Goal: Transaction & Acquisition: Purchase product/service

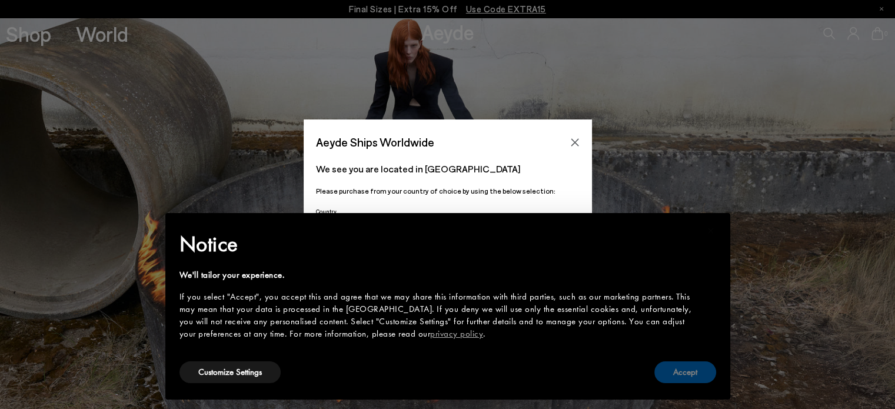
click at [688, 374] on button "Accept" at bounding box center [686, 372] width 62 height 22
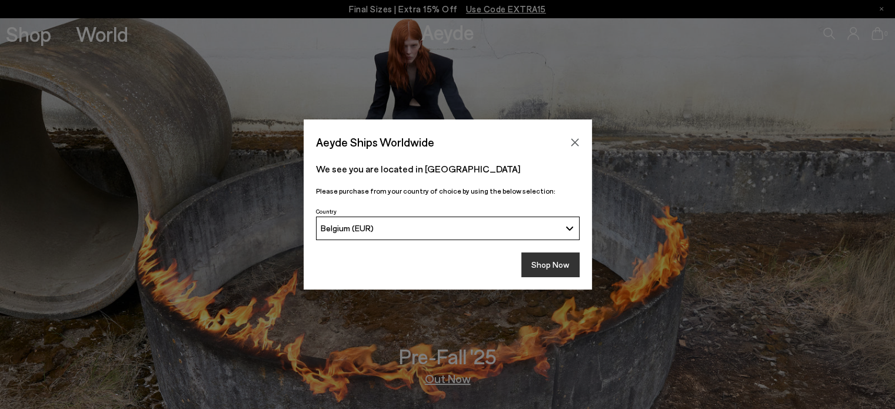
click at [545, 263] on button "Shop Now" at bounding box center [551, 265] width 58 height 25
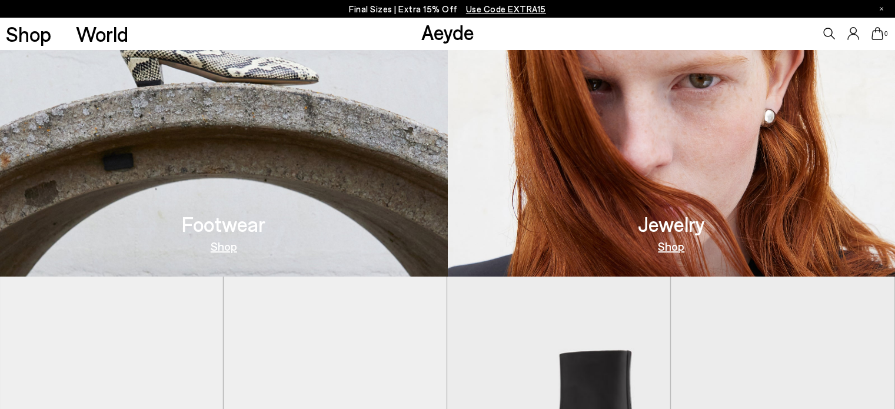
scroll to position [530, 0]
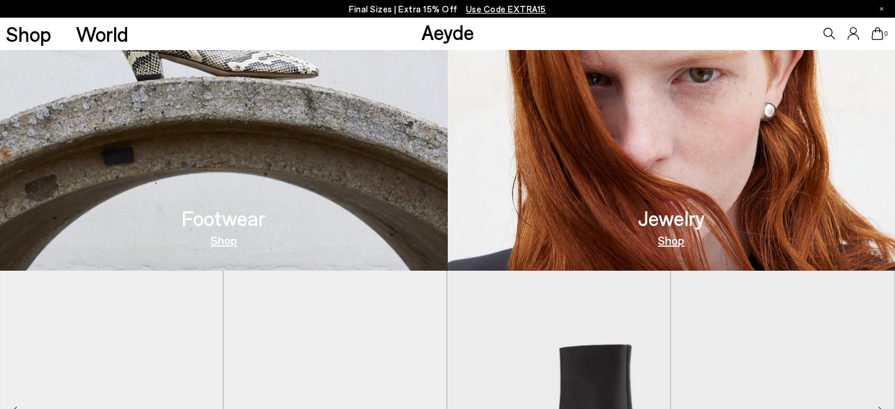
click at [230, 243] on link "Shop" at bounding box center [224, 240] width 26 height 12
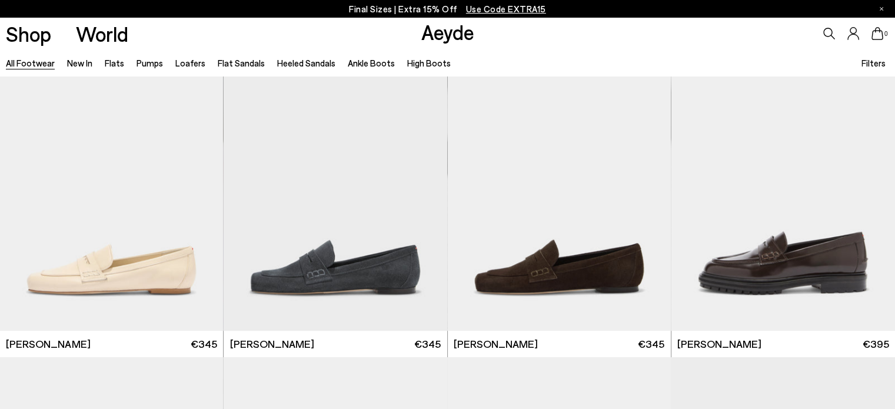
scroll to position [647, 0]
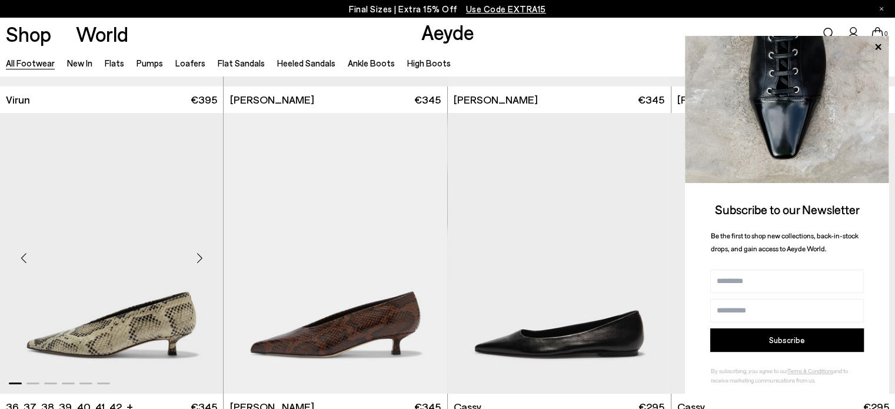
scroll to position [4429, 0]
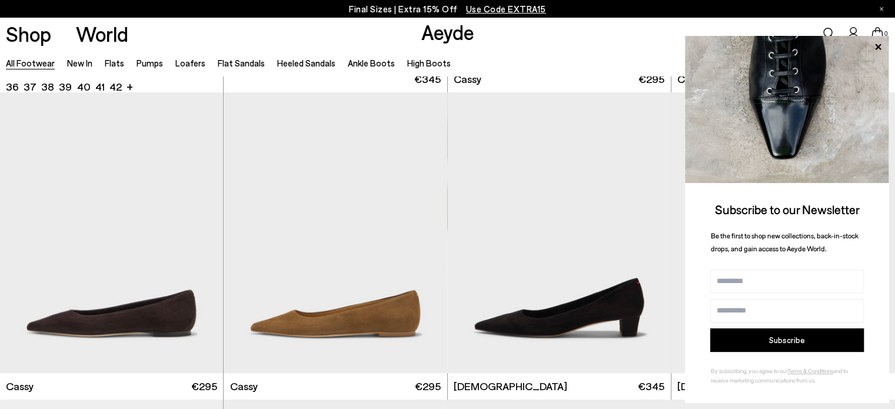
scroll to position [4370, 0]
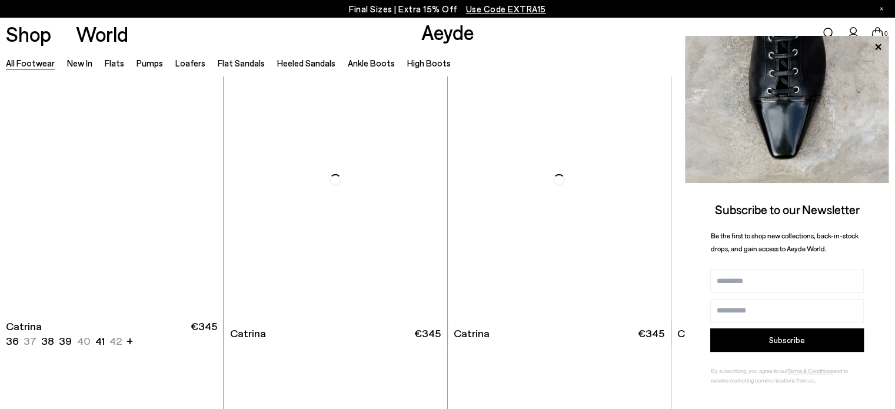
scroll to position [8079, 0]
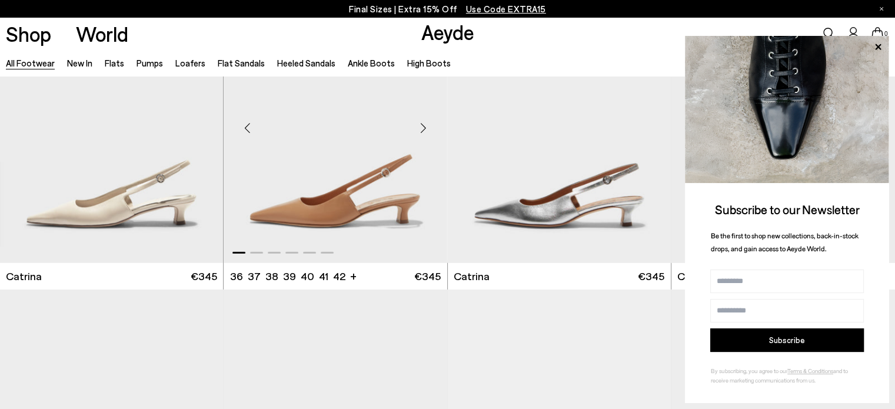
click at [301, 211] on img "1 / 6" at bounding box center [335, 123] width 223 height 281
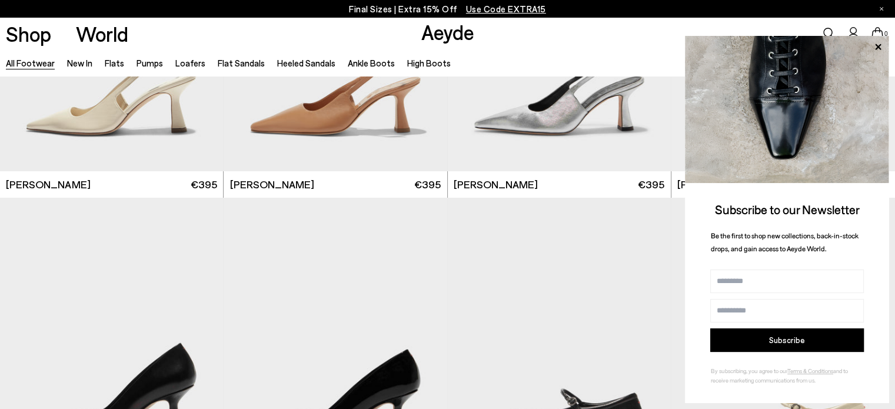
scroll to position [8962, 0]
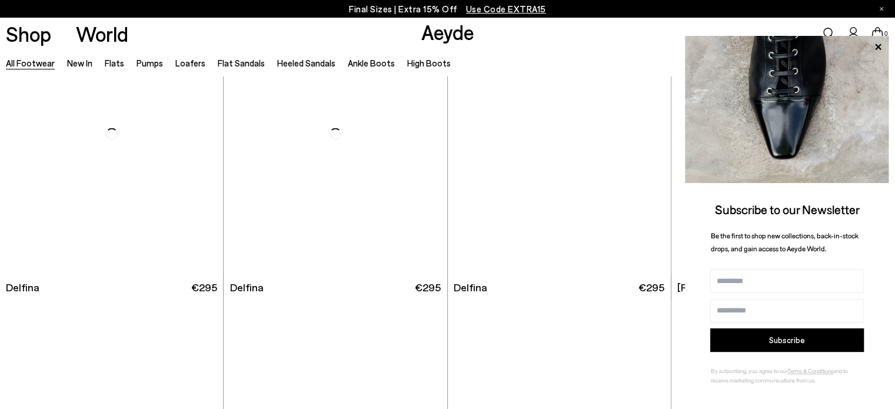
scroll to position [11728, 0]
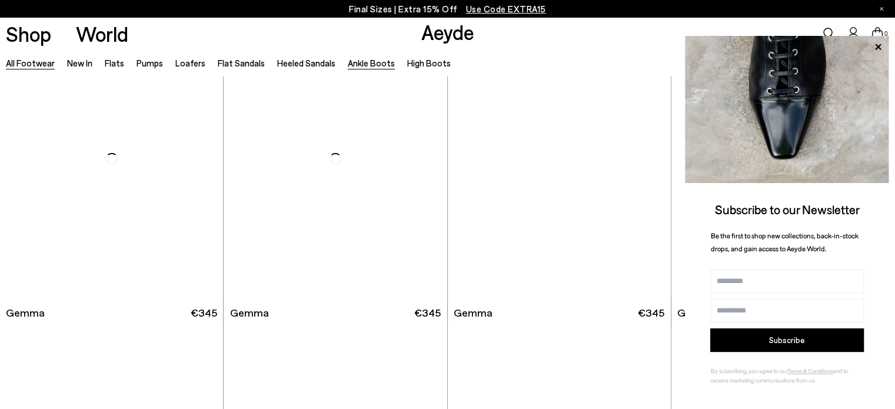
click at [368, 64] on link "Ankle Boots" at bounding box center [371, 63] width 47 height 11
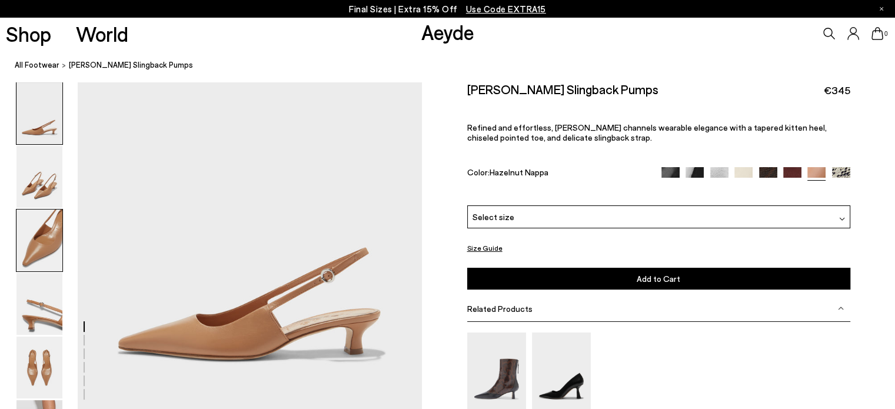
click at [49, 233] on img at bounding box center [39, 241] width 46 height 62
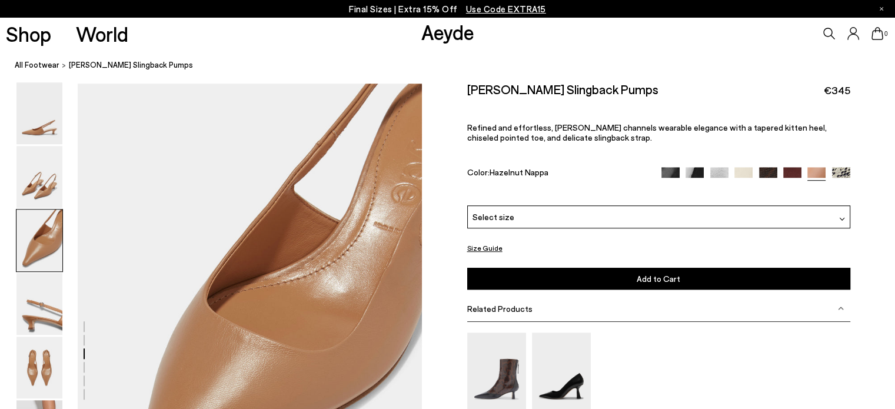
scroll to position [791, 0]
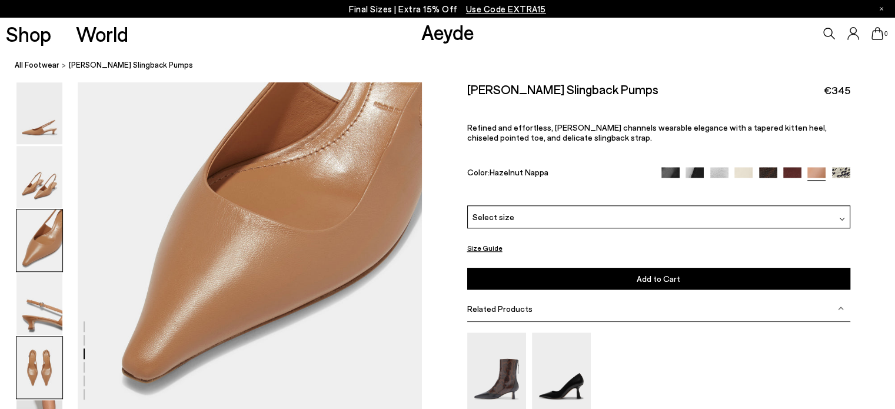
click at [40, 363] on img at bounding box center [39, 368] width 46 height 62
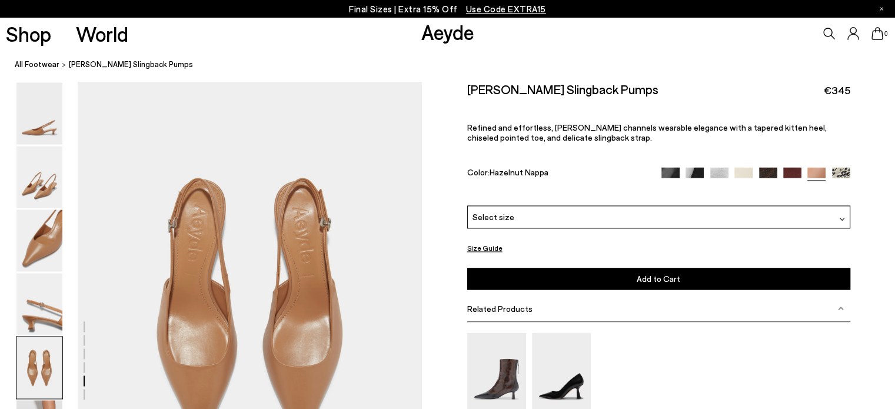
scroll to position [1714, 0]
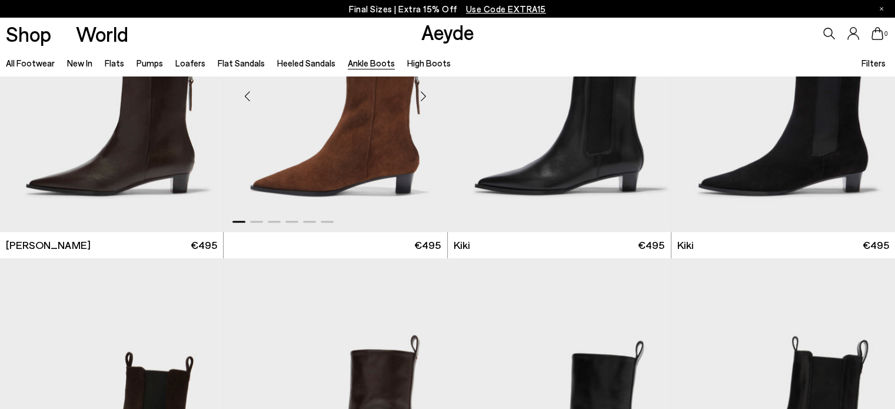
scroll to position [1530, 0]
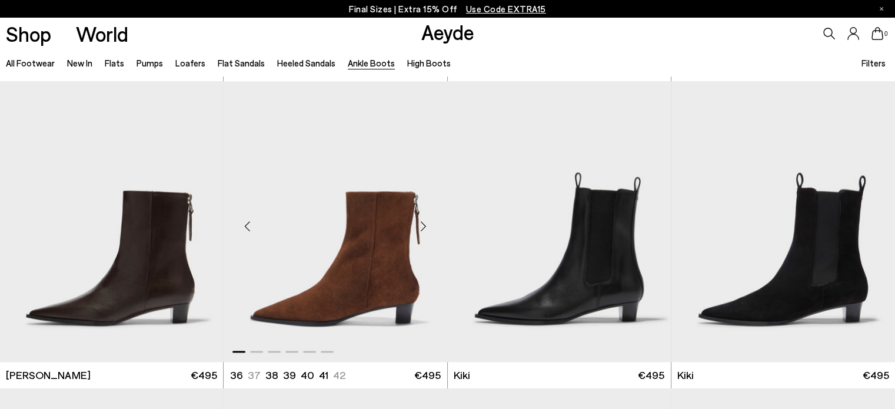
click at [383, 257] on img "1 / 6" at bounding box center [335, 221] width 223 height 281
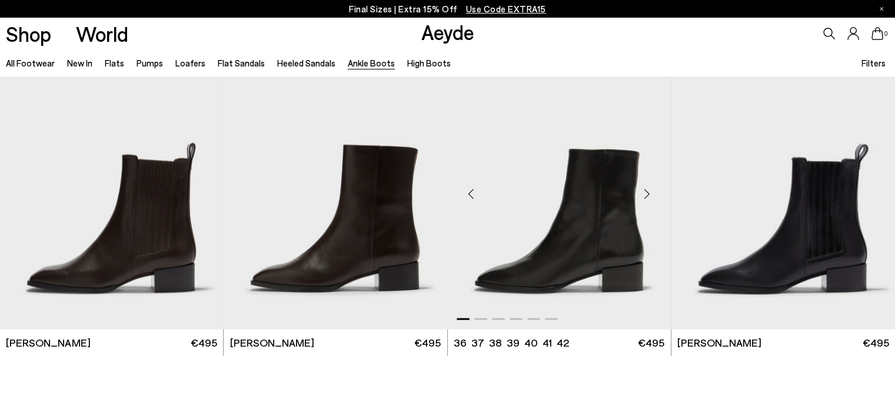
scroll to position [2531, 0]
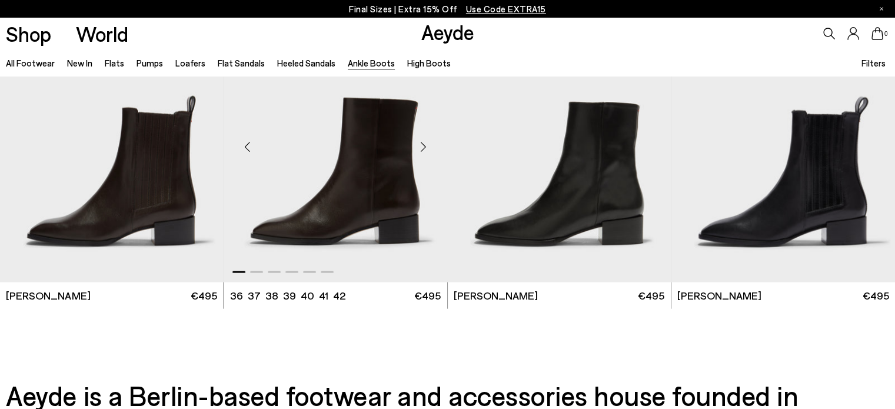
click at [367, 205] on img "1 / 6" at bounding box center [335, 142] width 223 height 281
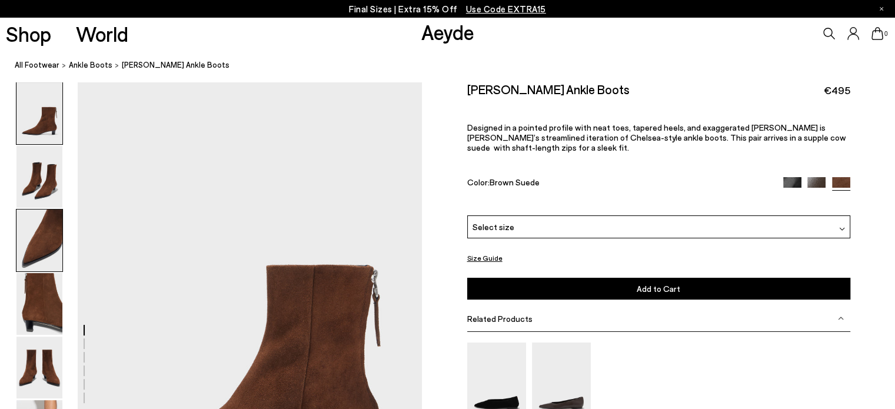
click at [49, 238] on img at bounding box center [39, 241] width 46 height 62
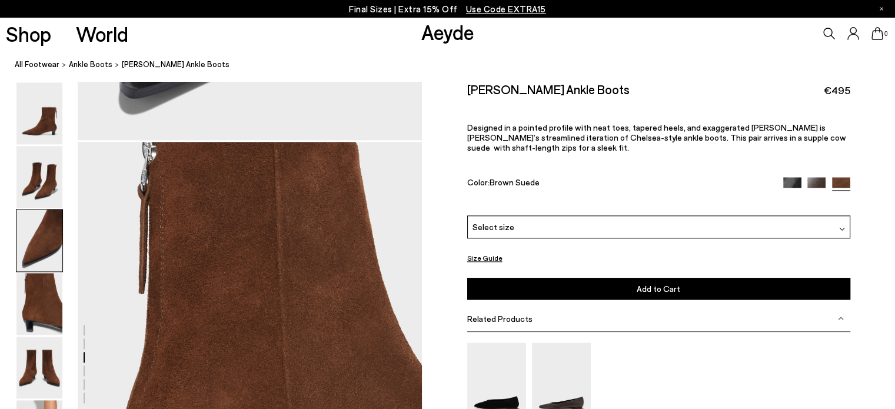
scroll to position [1512, 0]
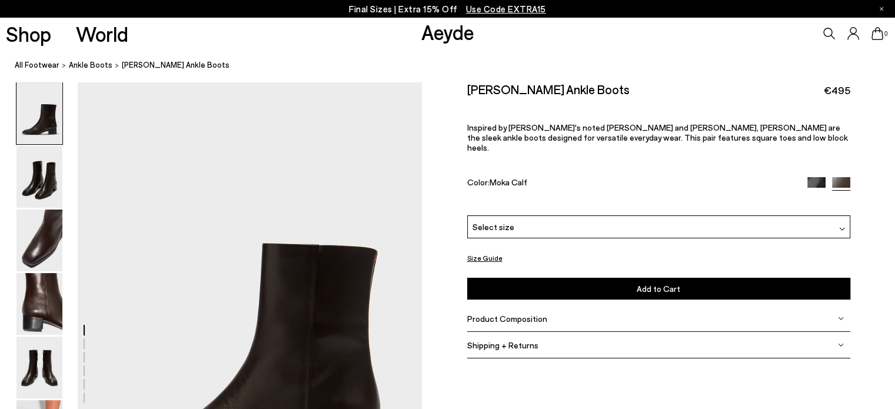
click at [810, 177] on img at bounding box center [817, 186] width 18 height 18
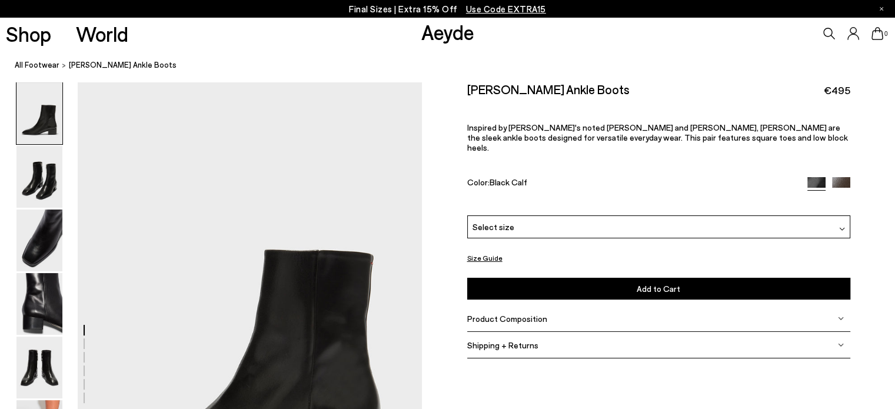
click at [839, 177] on img at bounding box center [841, 186] width 18 height 18
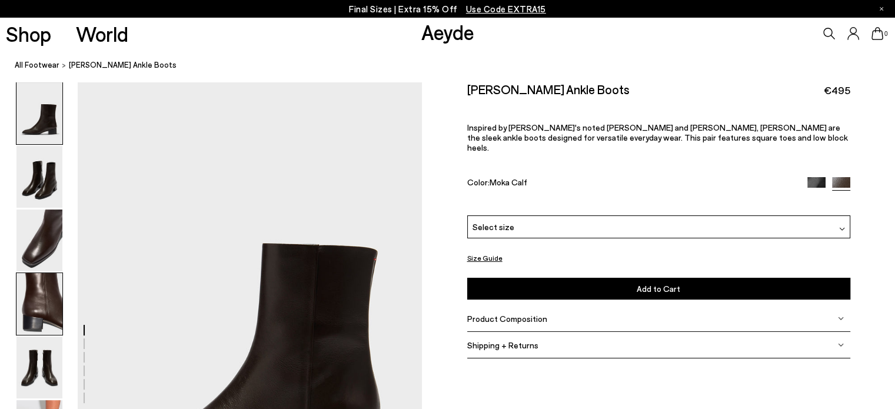
click at [46, 307] on img at bounding box center [39, 304] width 46 height 62
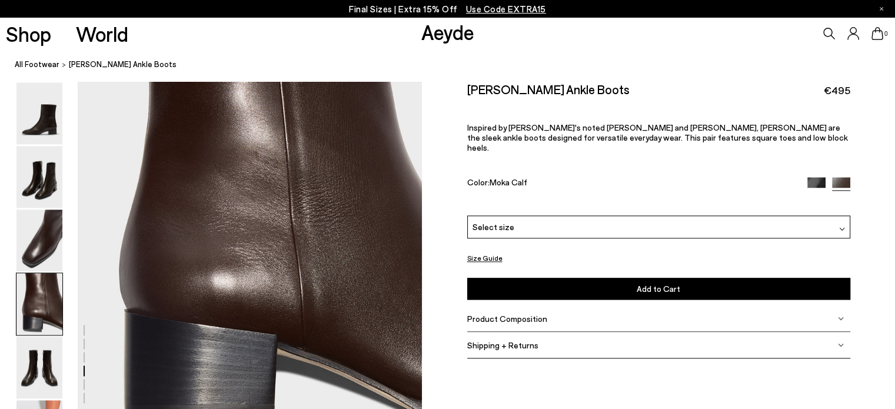
scroll to position [1620, 0]
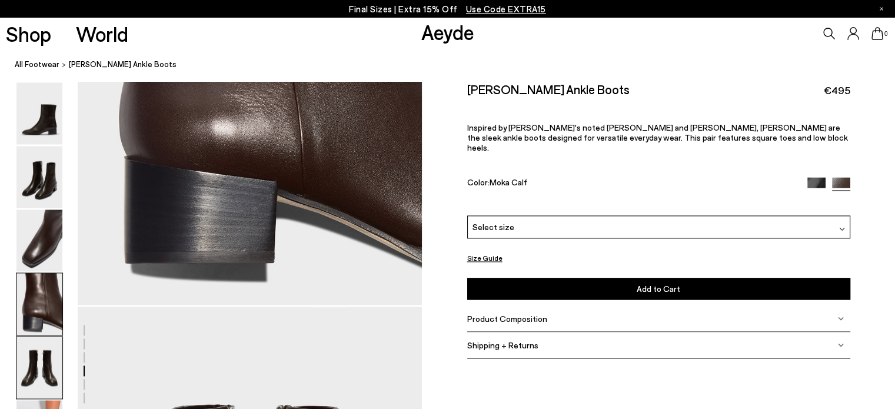
click at [47, 356] on img at bounding box center [39, 368] width 46 height 62
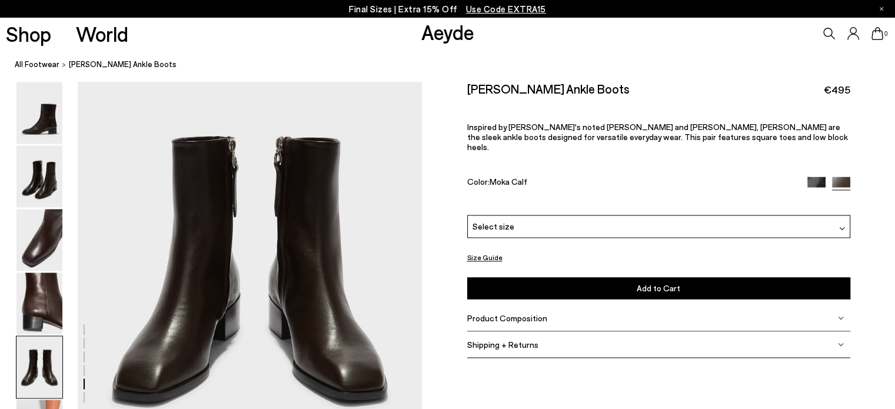
scroll to position [1964, 0]
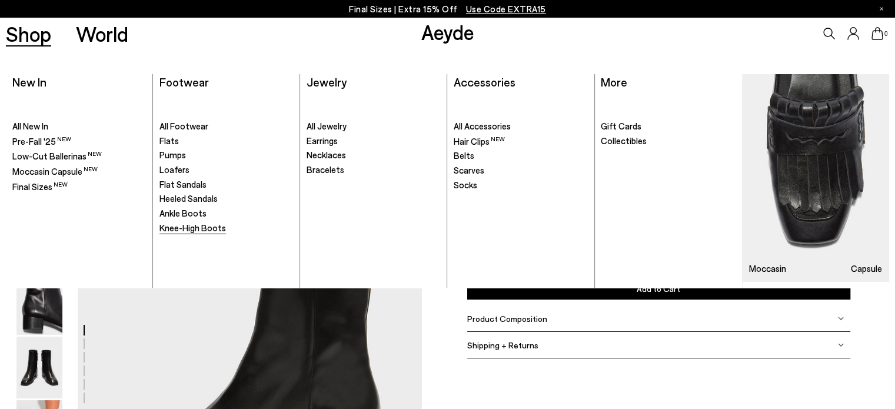
click at [191, 230] on span "Knee-High Boots" at bounding box center [193, 227] width 67 height 11
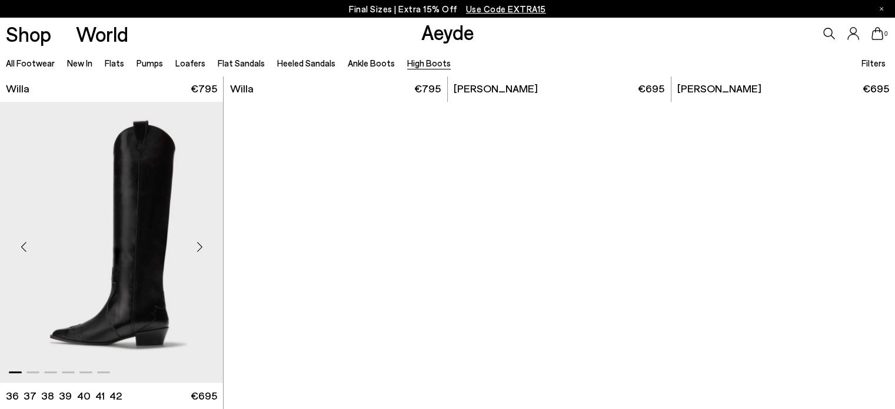
scroll to position [235, 0]
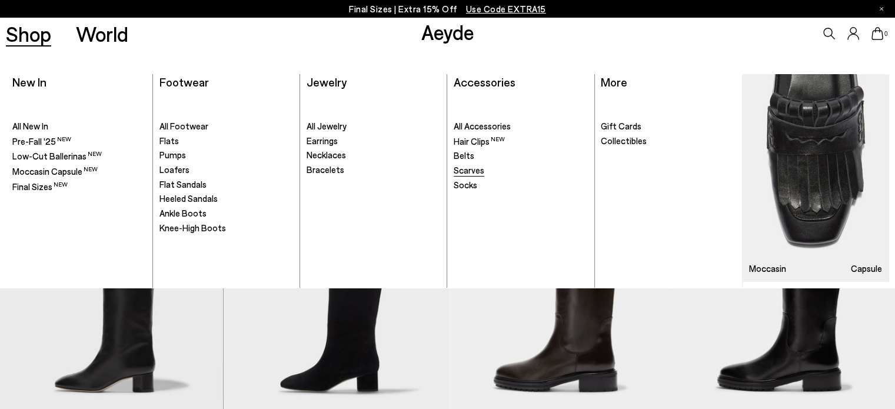
click at [462, 173] on span "Scarves" at bounding box center [469, 170] width 31 height 11
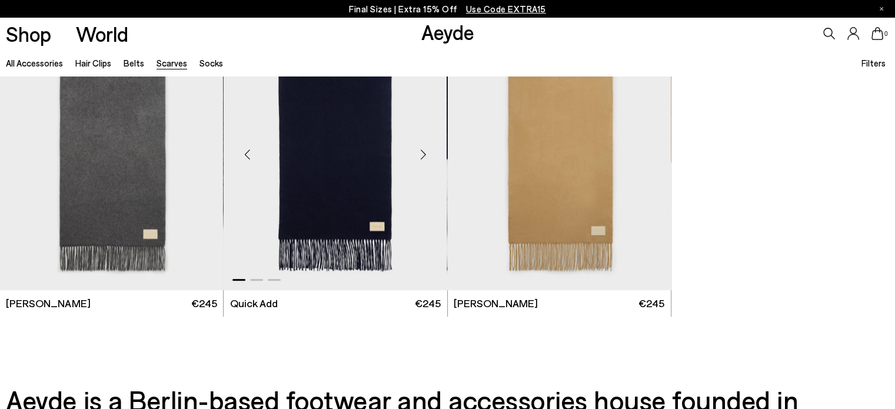
scroll to position [235, 0]
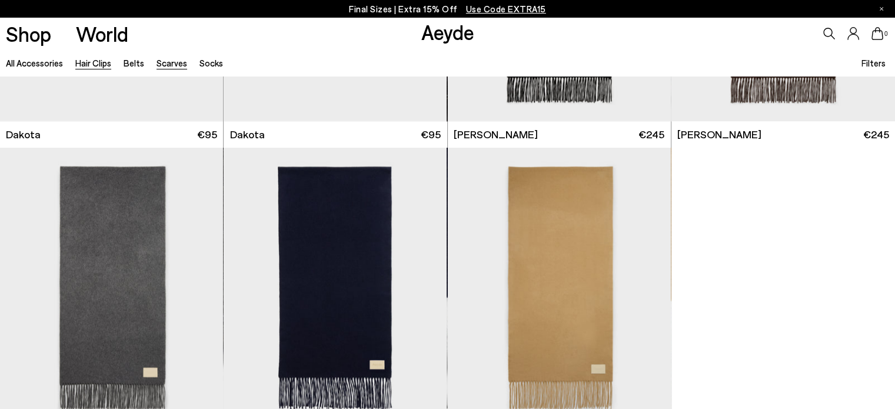
click at [87, 64] on link "Hair Clips" at bounding box center [93, 63] width 36 height 11
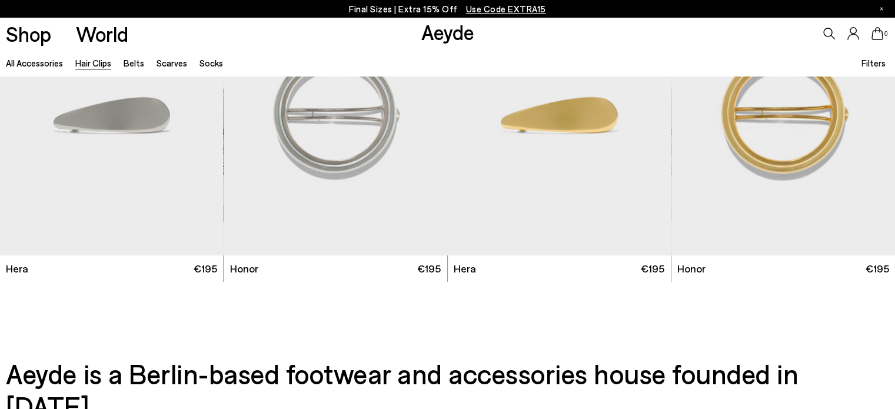
scroll to position [235, 0]
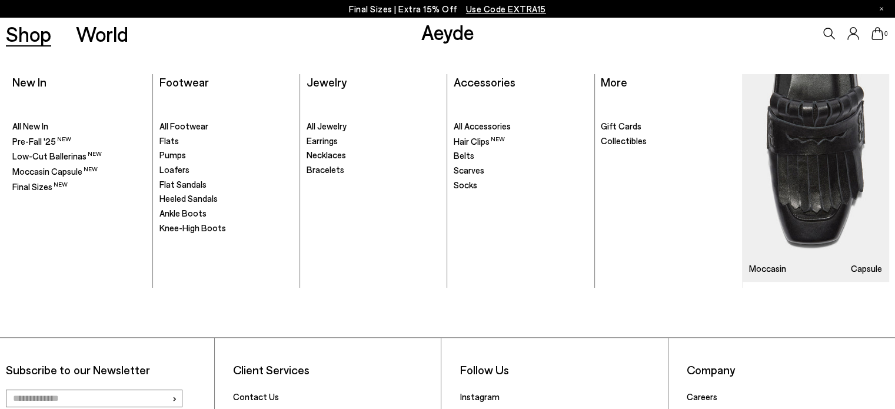
click at [28, 39] on link "Shop" at bounding box center [28, 34] width 45 height 21
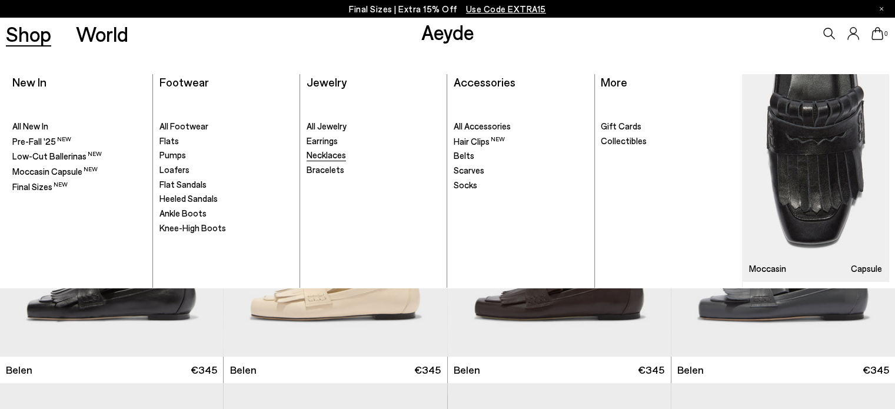
click at [321, 157] on span "Necklaces" at bounding box center [326, 155] width 39 height 11
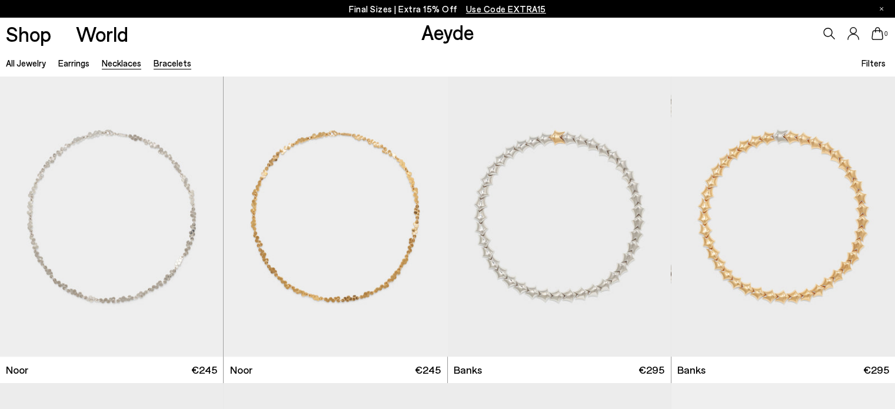
click at [169, 59] on link "Bracelets" at bounding box center [173, 63] width 38 height 11
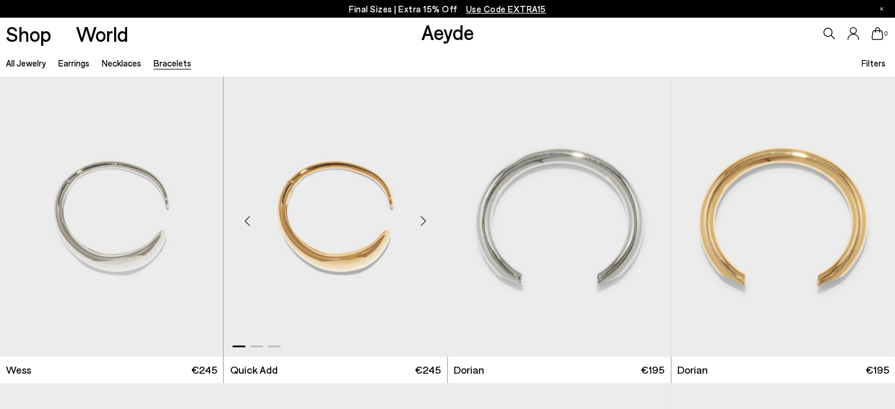
click at [336, 209] on img "1 / 3" at bounding box center [335, 216] width 223 height 281
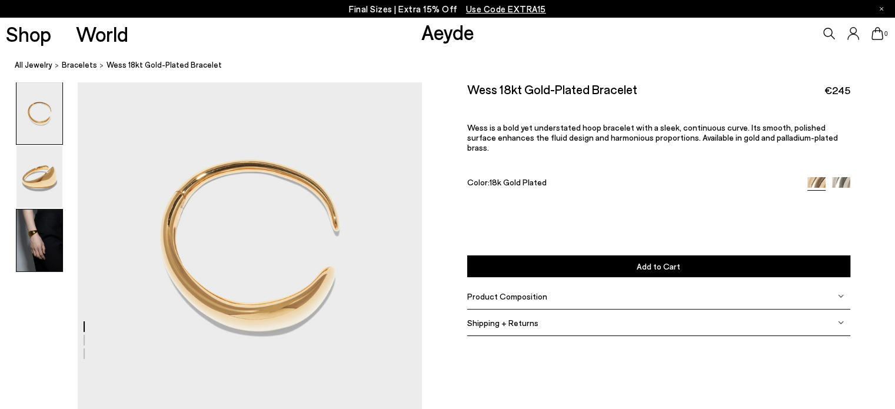
click at [41, 234] on img at bounding box center [39, 241] width 46 height 62
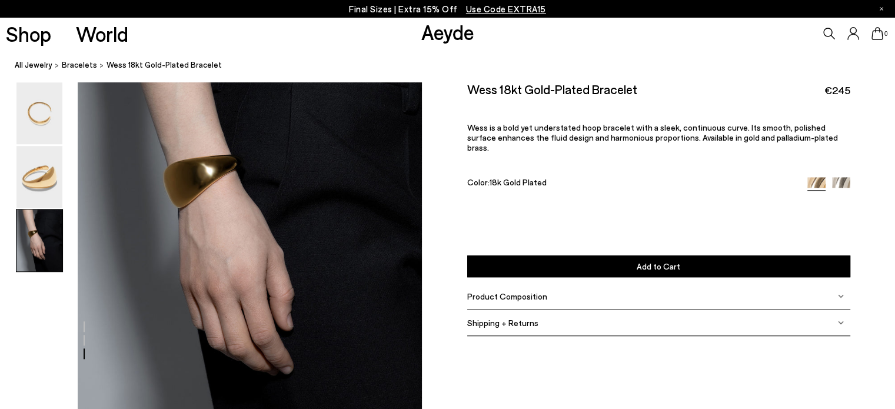
scroll to position [872, 0]
click at [45, 178] on img at bounding box center [39, 177] width 46 height 62
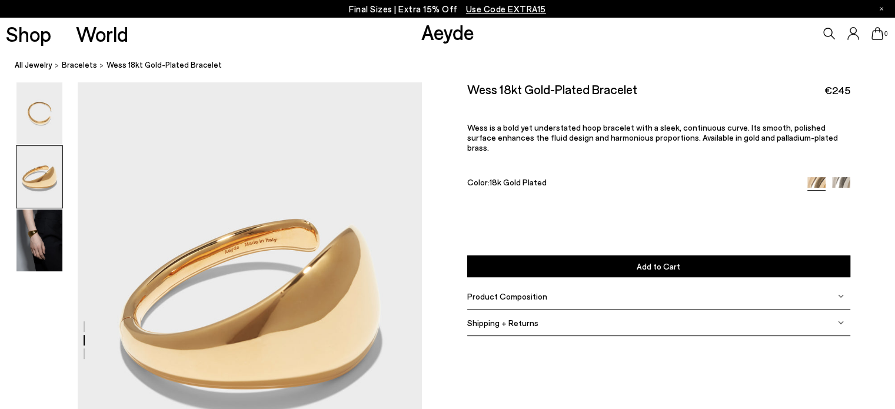
scroll to position [330, 0]
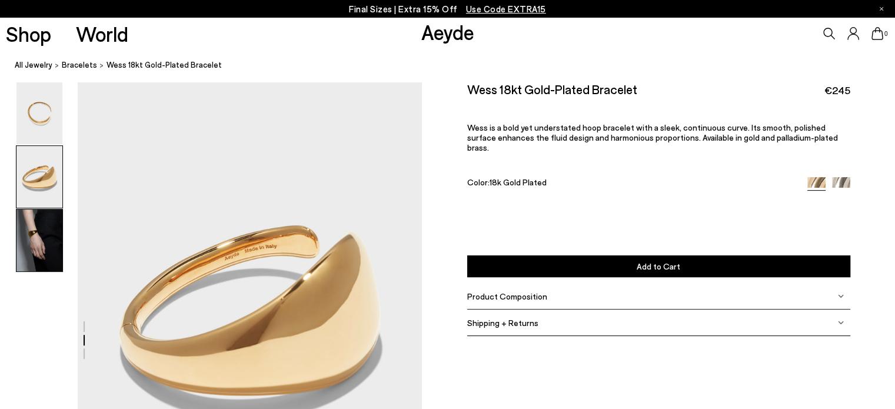
click at [42, 233] on img at bounding box center [39, 241] width 46 height 62
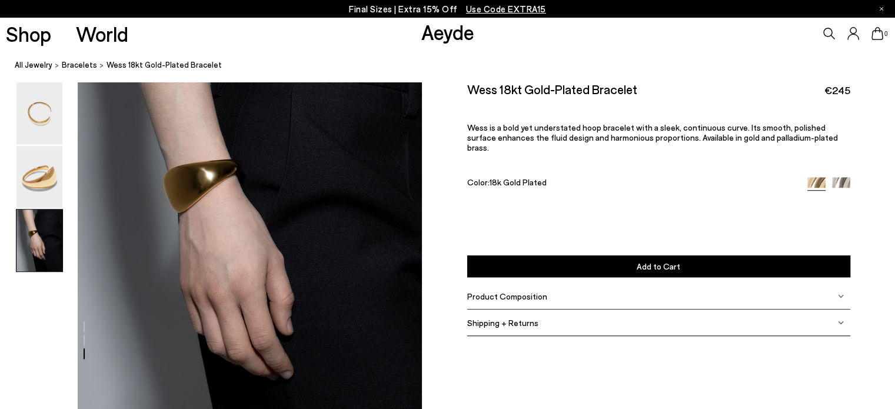
scroll to position [872, 0]
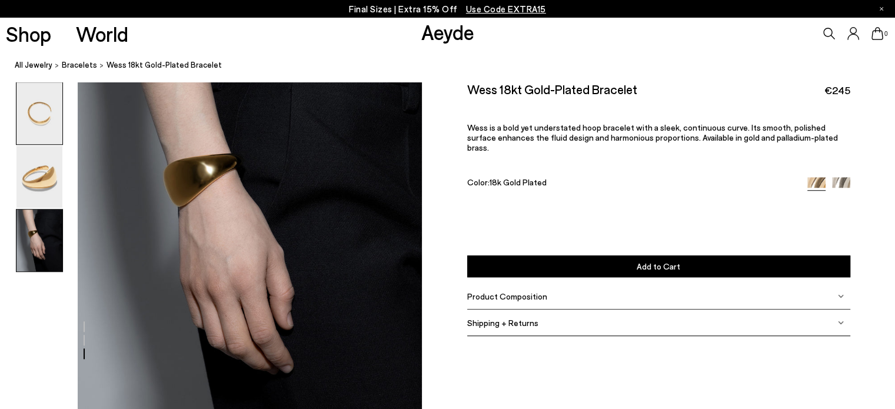
click at [38, 115] on img at bounding box center [39, 113] width 46 height 62
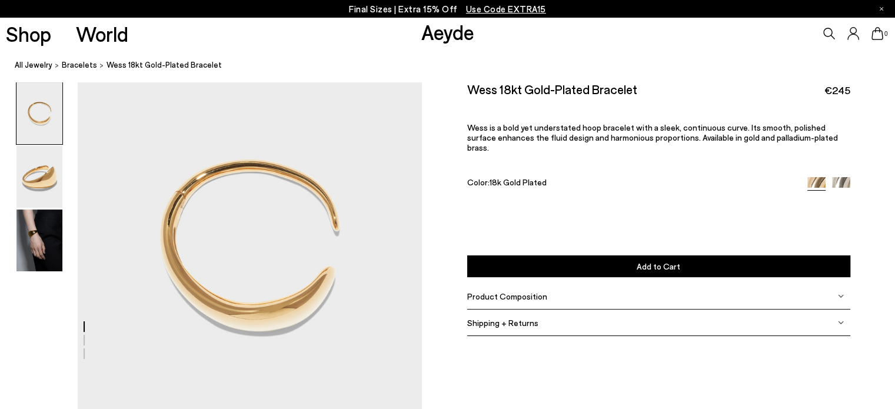
scroll to position [0, 0]
click at [845, 177] on img at bounding box center [841, 186] width 18 height 18
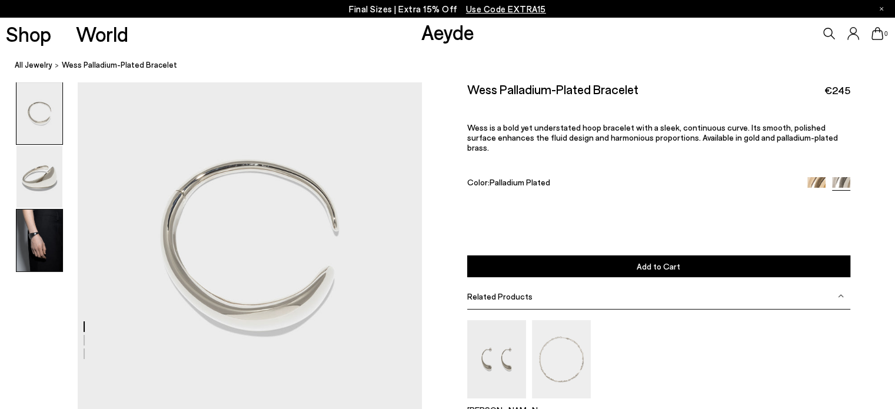
click at [38, 239] on img at bounding box center [39, 241] width 46 height 62
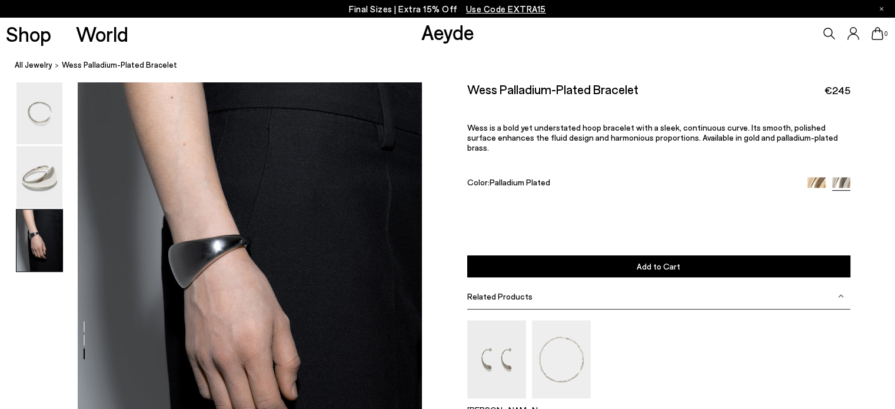
scroll to position [813, 0]
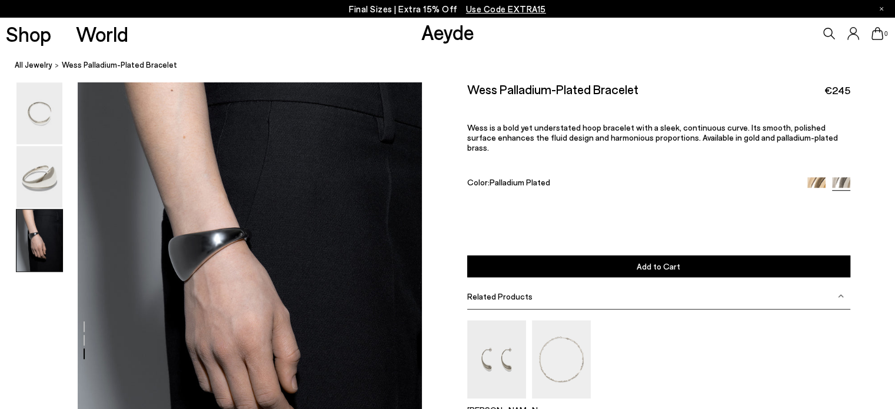
click at [42, 172] on img at bounding box center [39, 177] width 46 height 62
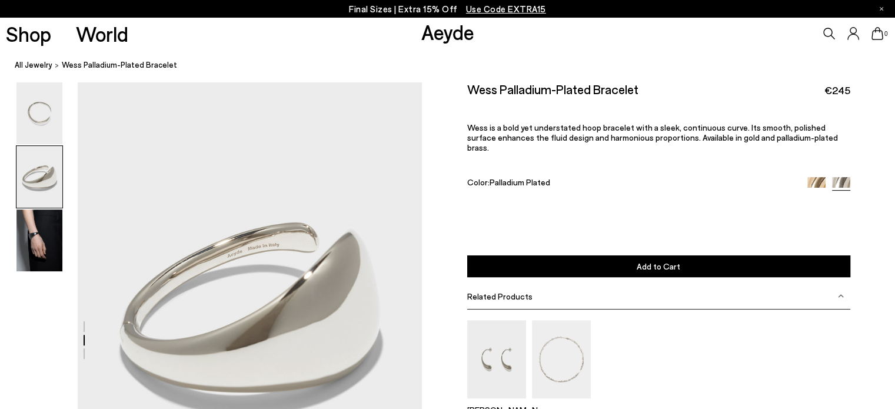
scroll to position [330, 0]
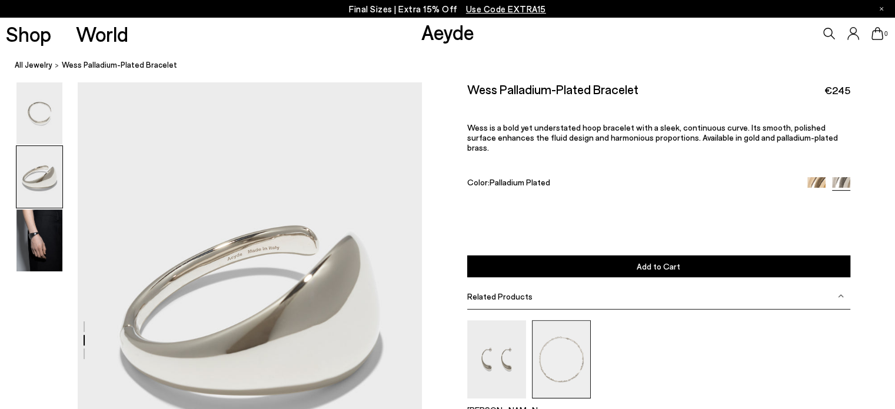
click at [566, 358] on img at bounding box center [561, 359] width 59 height 78
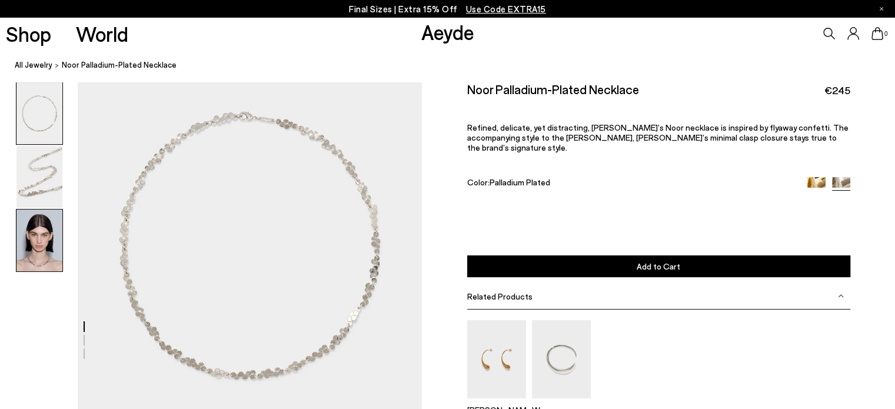
click at [35, 235] on img at bounding box center [39, 241] width 46 height 62
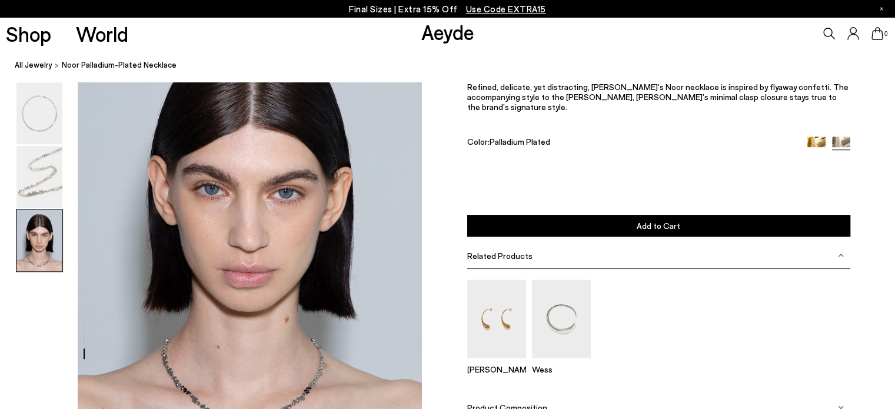
scroll to position [931, 0]
